Goal: Information Seeking & Learning: Learn about a topic

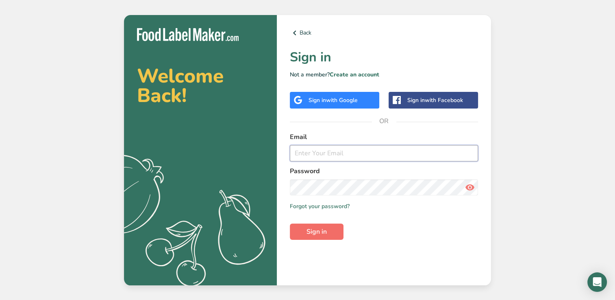
type input "[PERSON_NAME][EMAIL_ADDRESS][PERSON_NAME][DOMAIN_NAME]"
click at [320, 230] on span "Sign in" at bounding box center [317, 232] width 20 height 10
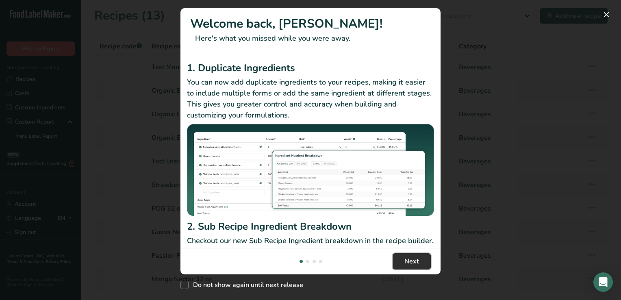
click at [415, 262] on span "Next" at bounding box center [412, 262] width 15 height 10
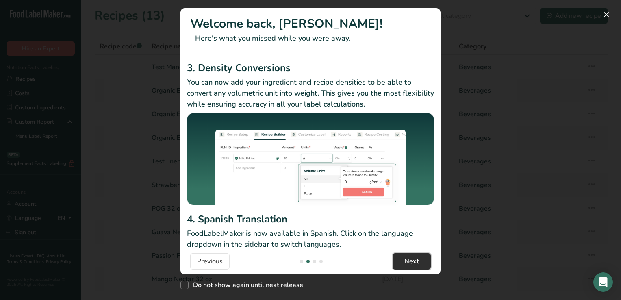
click at [415, 262] on span "Next" at bounding box center [412, 262] width 15 height 10
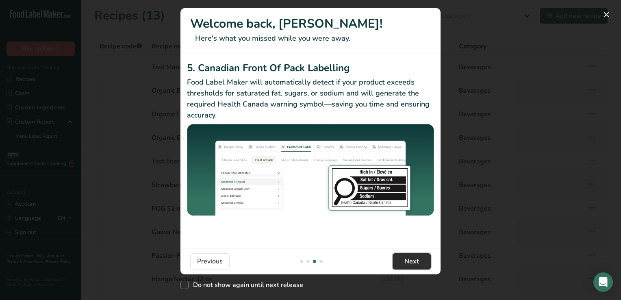
click at [415, 262] on span "Next" at bounding box center [412, 262] width 15 height 10
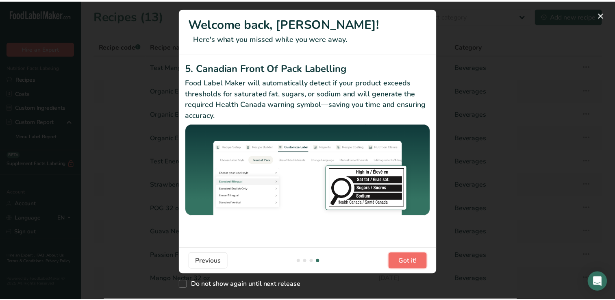
scroll to position [0, 781]
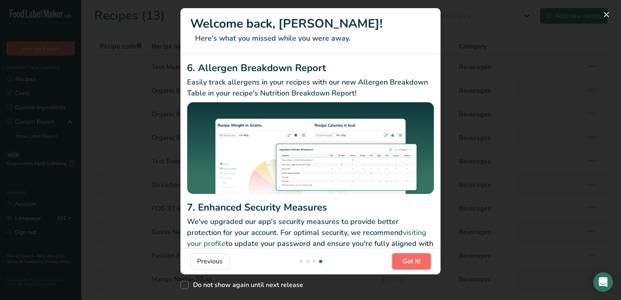
click at [415, 262] on span "Got it!" at bounding box center [412, 262] width 18 height 10
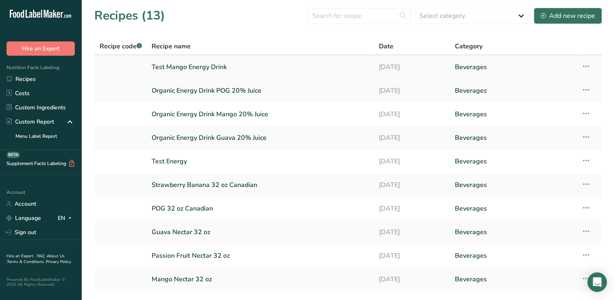
click at [193, 65] on link "Test Mango Energy Drink" at bounding box center [261, 67] width 218 height 17
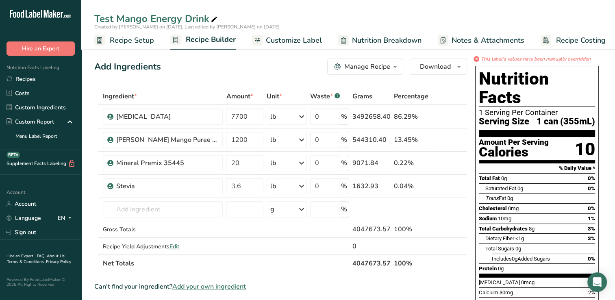
click at [370, 38] on span "Nutrition Breakdown" at bounding box center [387, 40] width 70 height 11
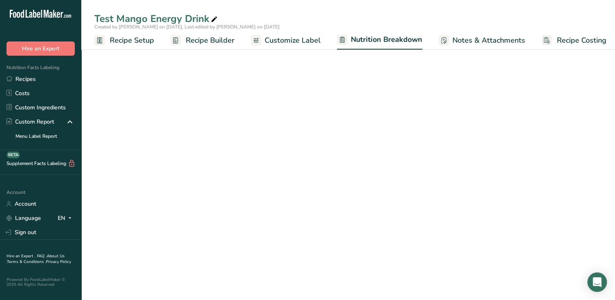
scroll to position [0, 4]
select select "Calories"
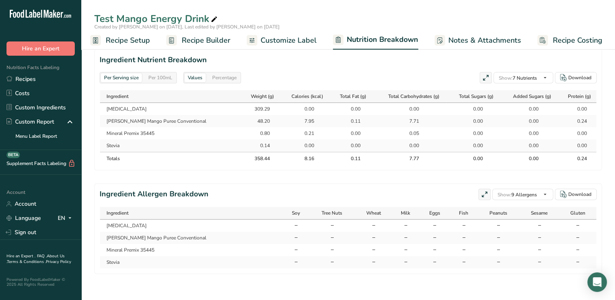
scroll to position [0, 0]
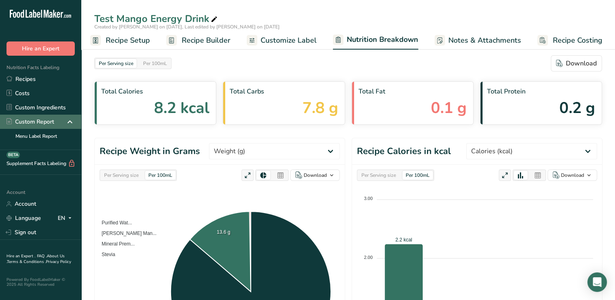
click at [37, 120] on div "Custom Report" at bounding box center [31, 122] width 48 height 9
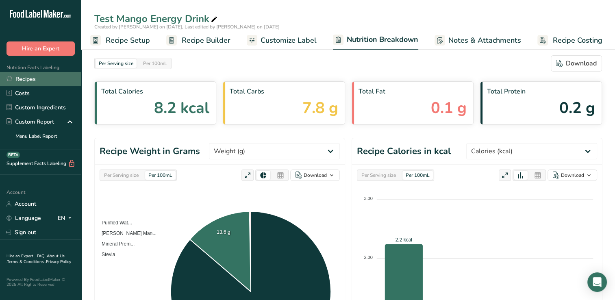
click at [31, 81] on link "Recipes" at bounding box center [40, 79] width 81 height 14
